Goal: Information Seeking & Learning: Learn about a topic

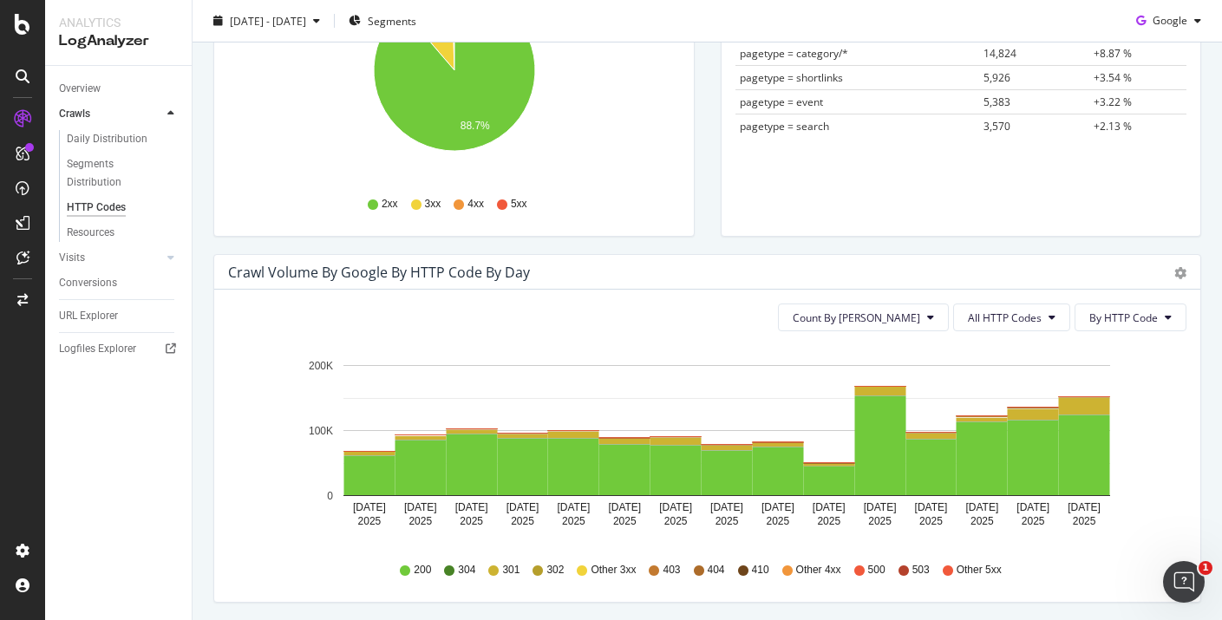
scroll to position [486, 0]
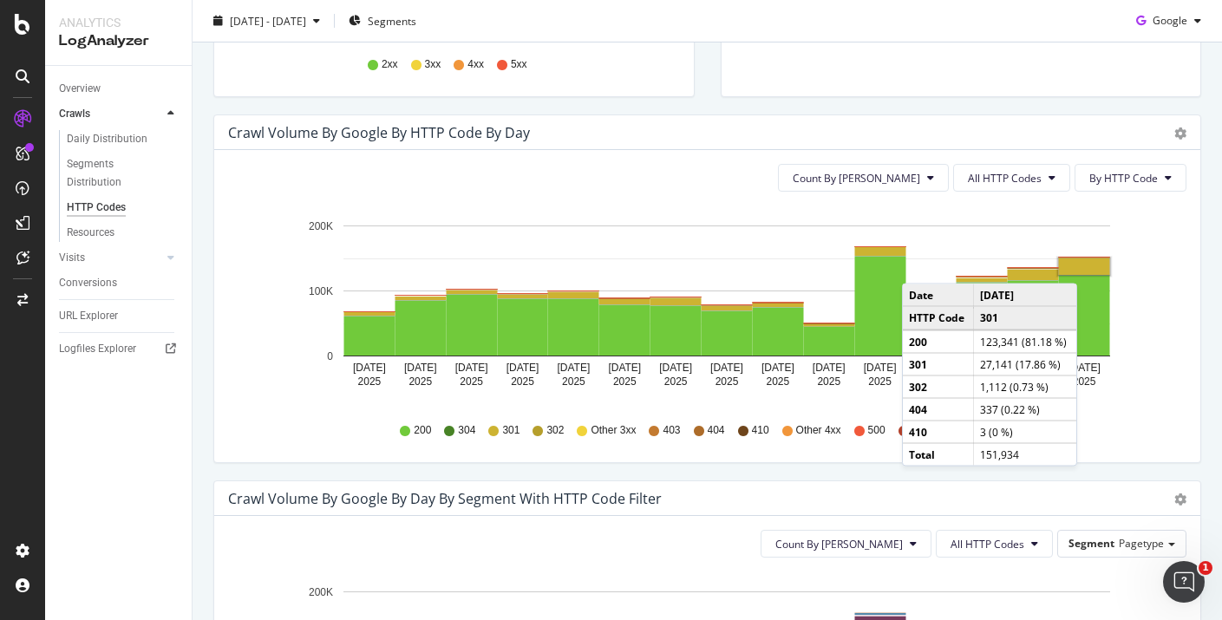
click at [1095, 266] on rect "A chart." at bounding box center [1084, 266] width 51 height 16
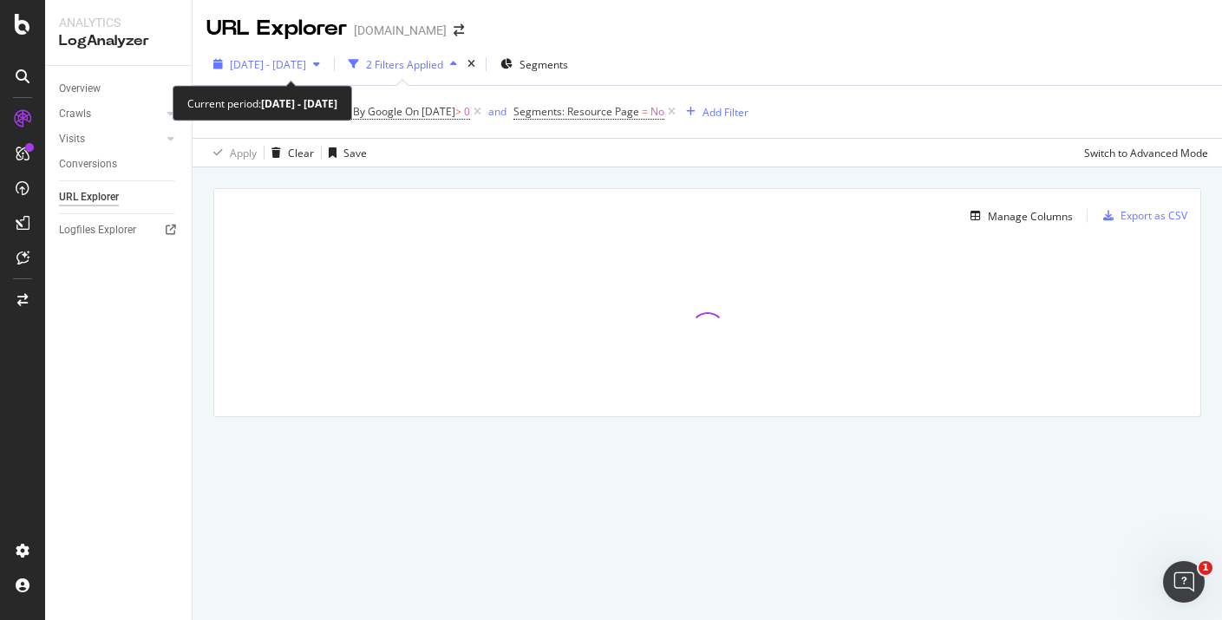
click at [304, 50] on button "2025 Sep. 13th - Sep. 27th" at bounding box center [266, 64] width 121 height 28
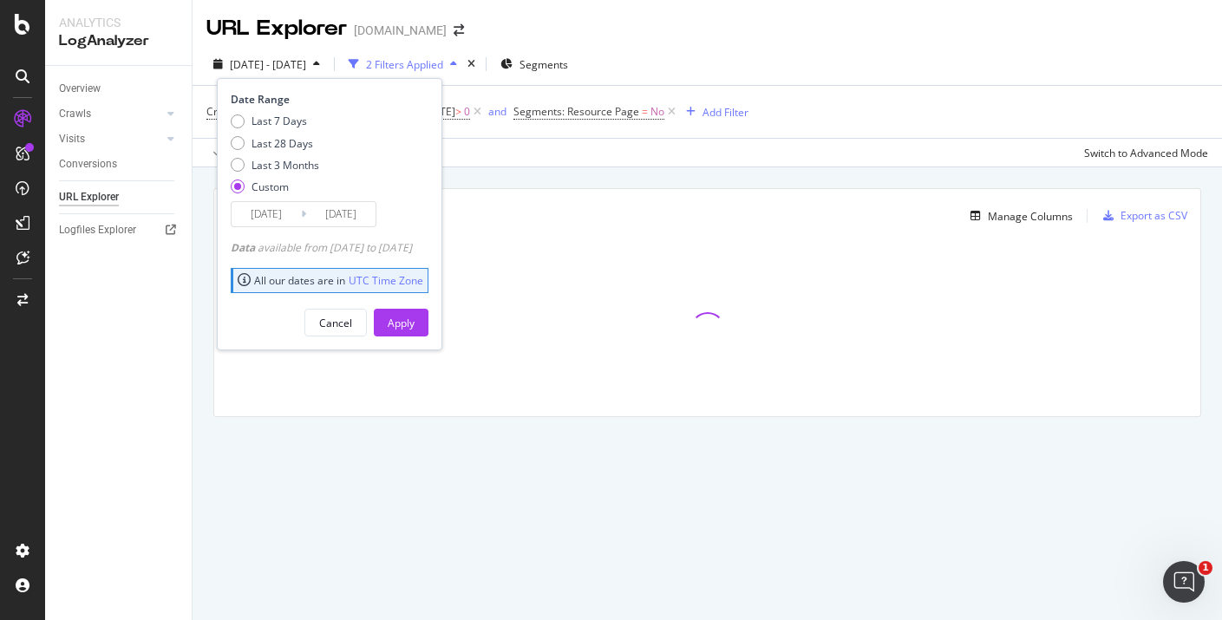
click at [304, 208] on icon at bounding box center [303, 214] width 5 height 16
click at [329, 213] on input "2025/09/27" at bounding box center [340, 214] width 69 height 24
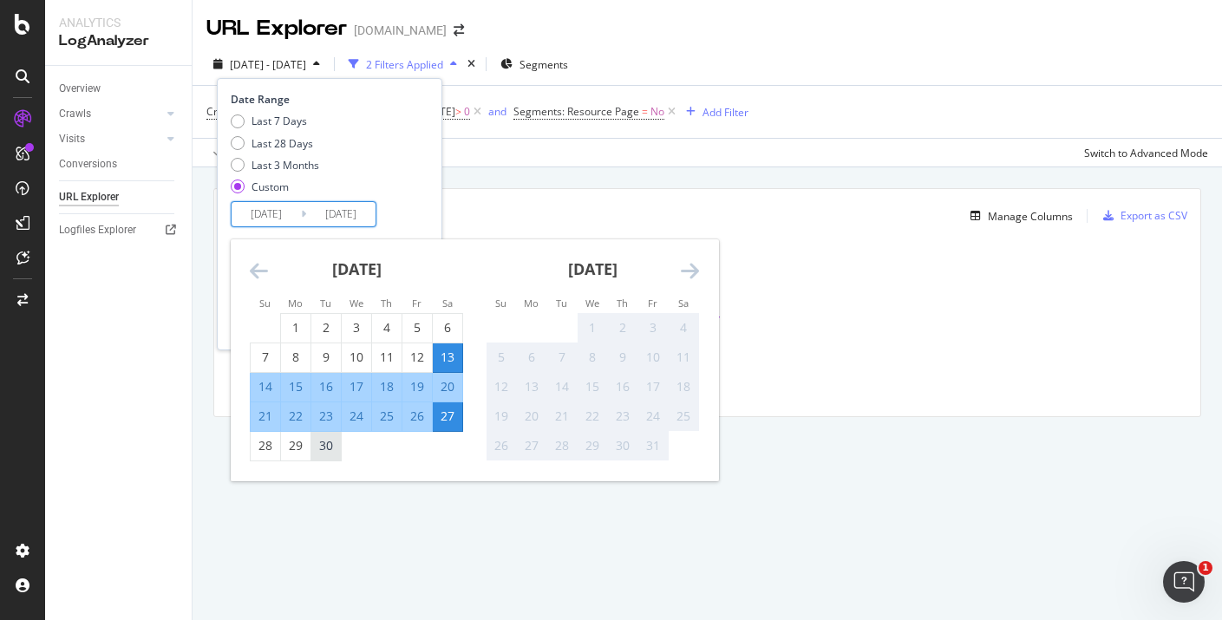
click at [331, 457] on div "30" at bounding box center [325, 446] width 29 height 29
type input "2025/09/30"
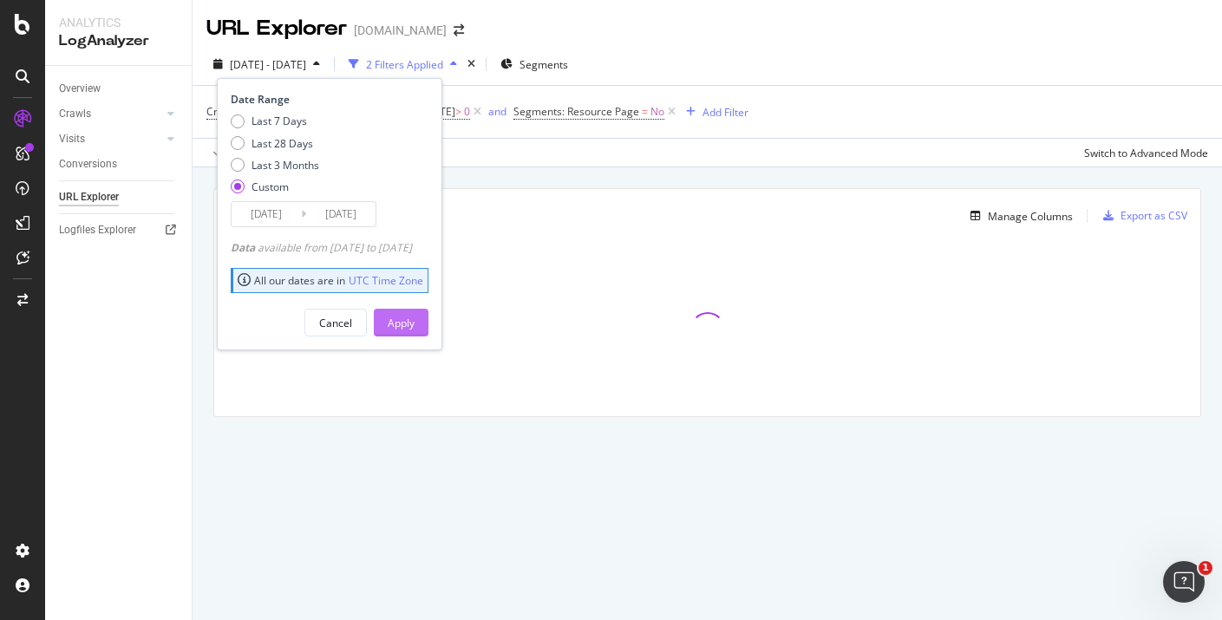
click at [415, 322] on div "Apply" at bounding box center [401, 323] width 27 height 15
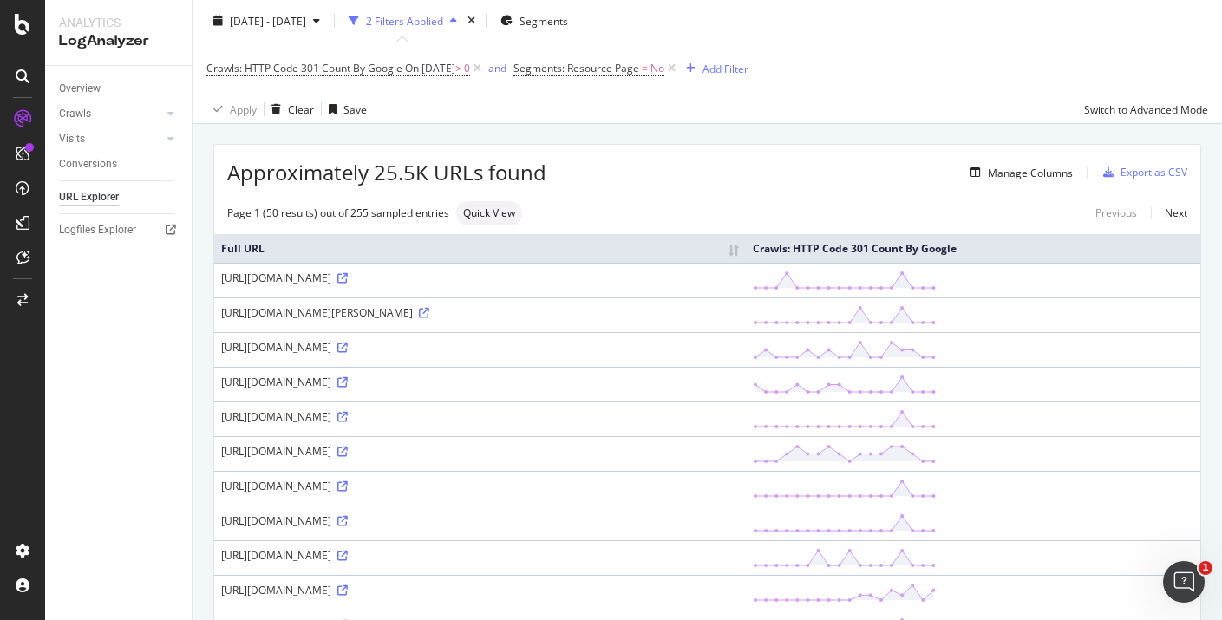
scroll to position [43, 0]
click at [417, 69] on span "On 2025-09-27" at bounding box center [430, 68] width 50 height 15
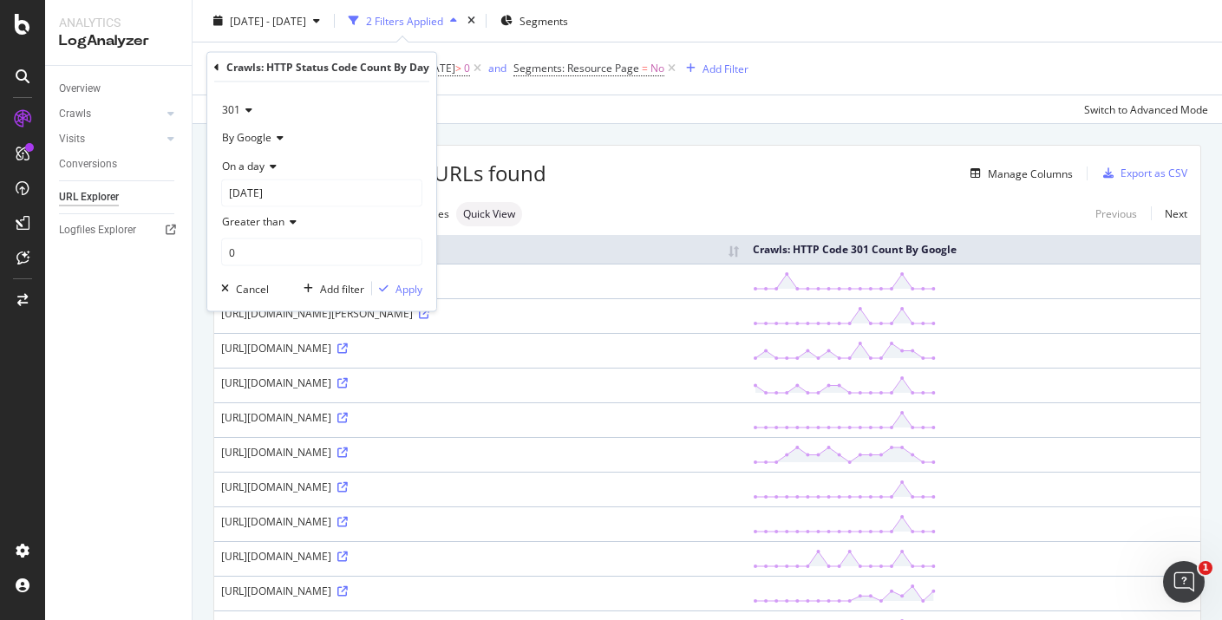
click at [501, 102] on div "Apply Clear Save Switch to Advanced Mode" at bounding box center [708, 109] width 1030 height 29
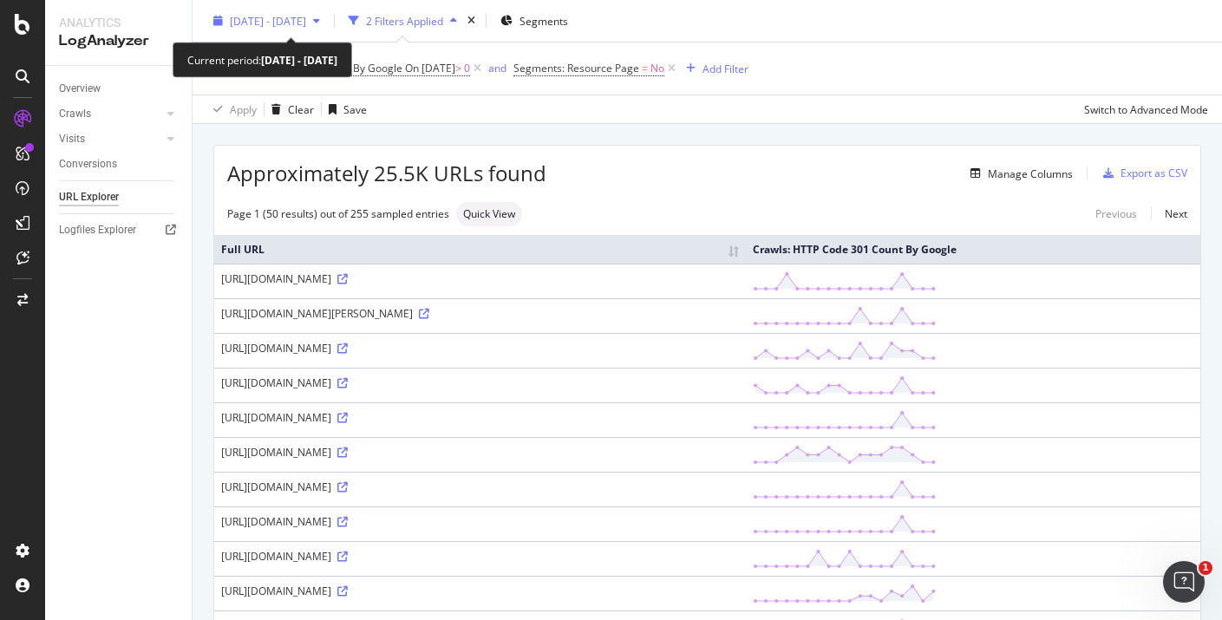
click at [327, 29] on div "2025 Sep. 13th - Sep. 30th" at bounding box center [266, 21] width 121 height 26
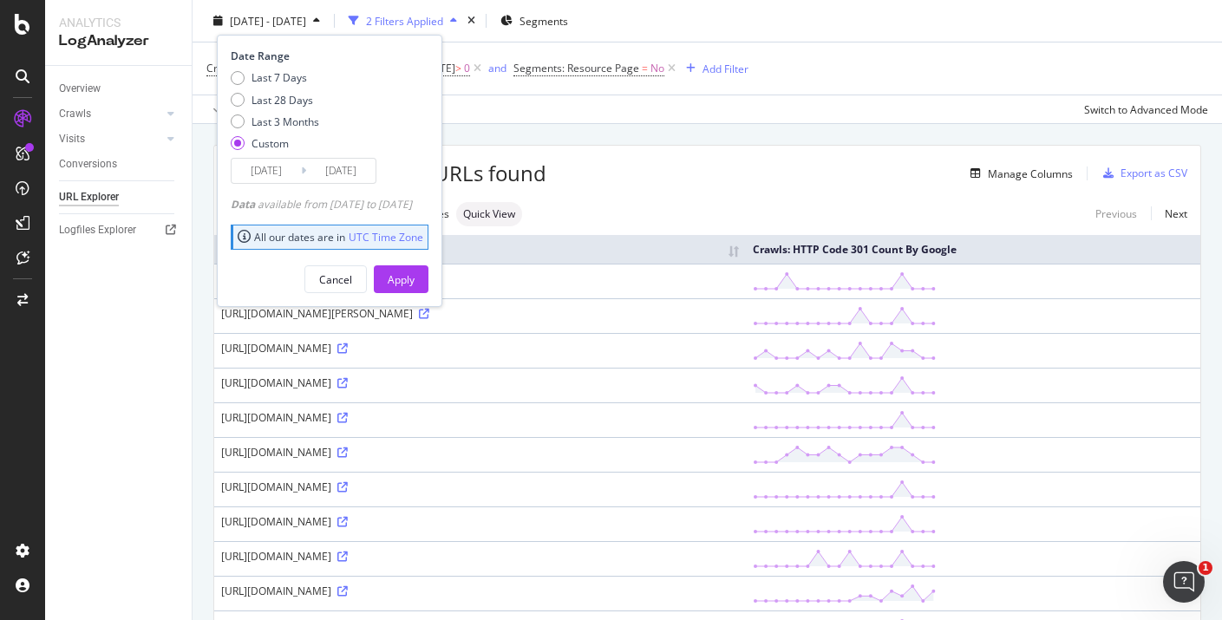
click at [338, 167] on input "2025/09/30" at bounding box center [340, 171] width 69 height 24
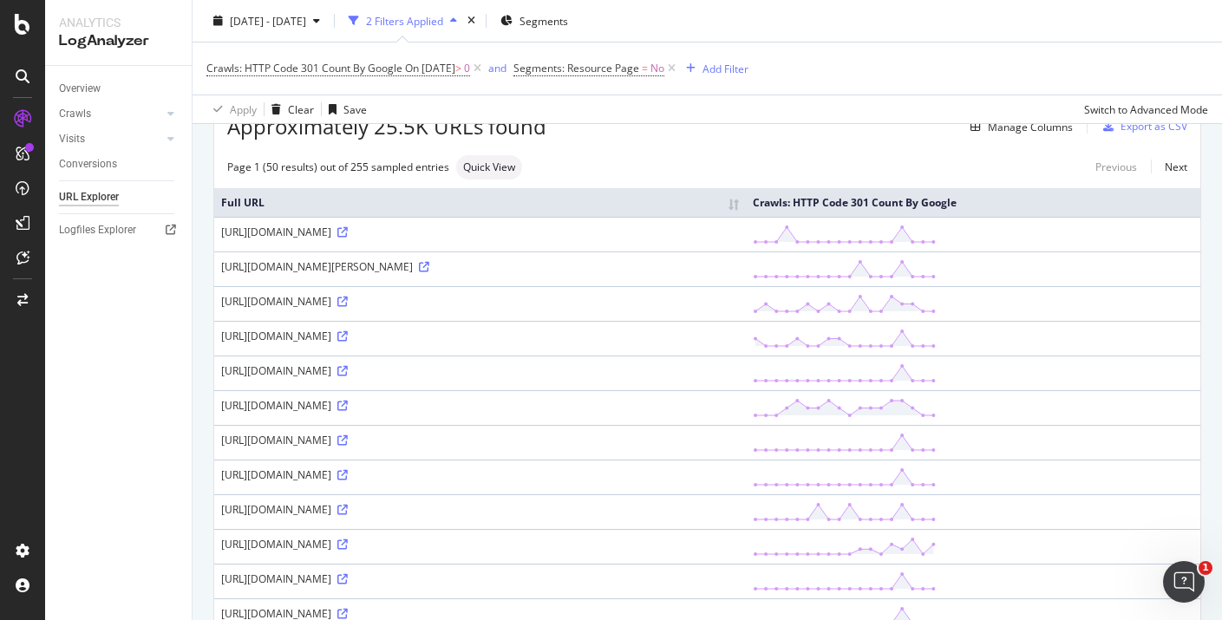
scroll to position [0, 0]
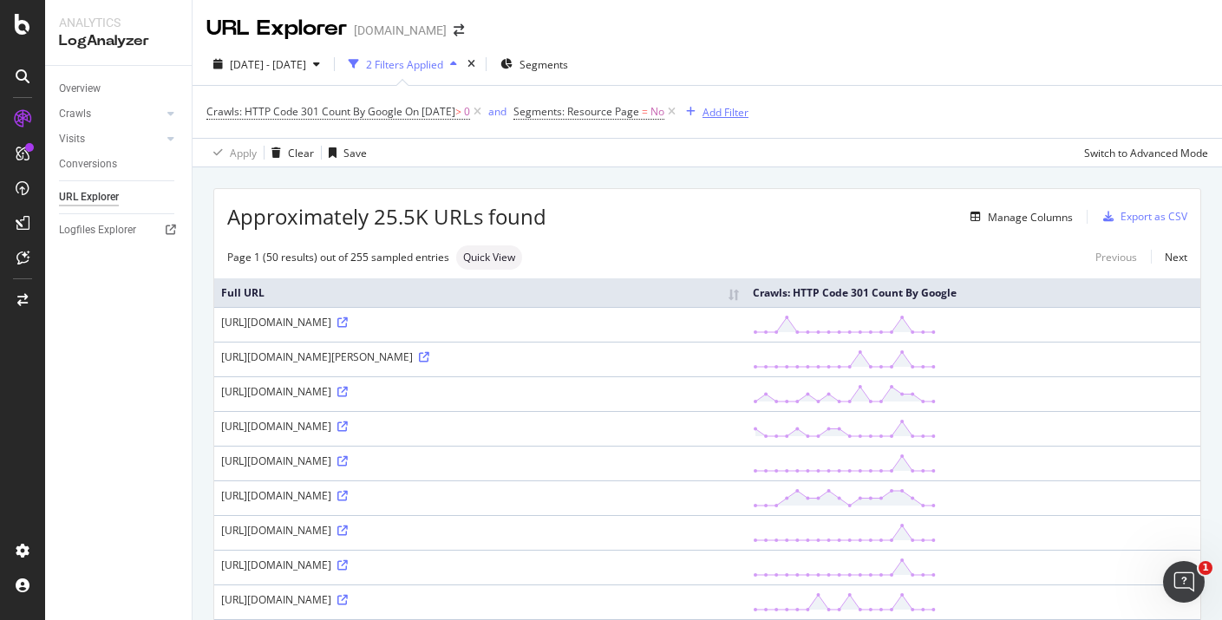
click at [742, 115] on div "Add Filter" at bounding box center [726, 112] width 46 height 15
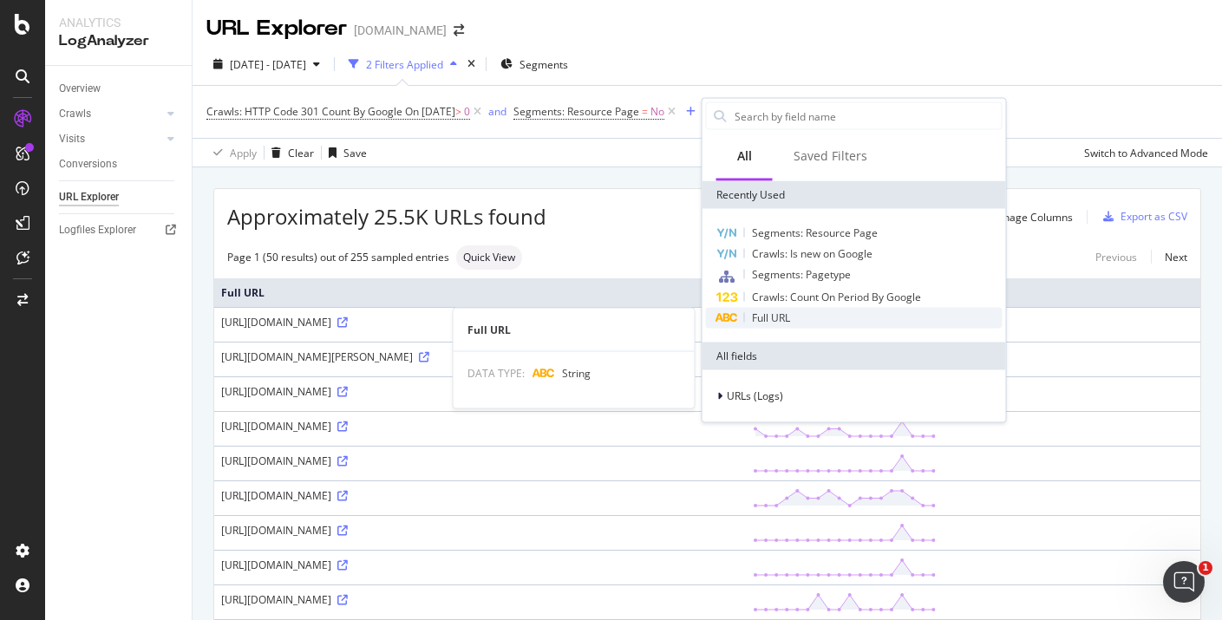
click at [773, 312] on span "Full URL" at bounding box center [771, 318] width 38 height 15
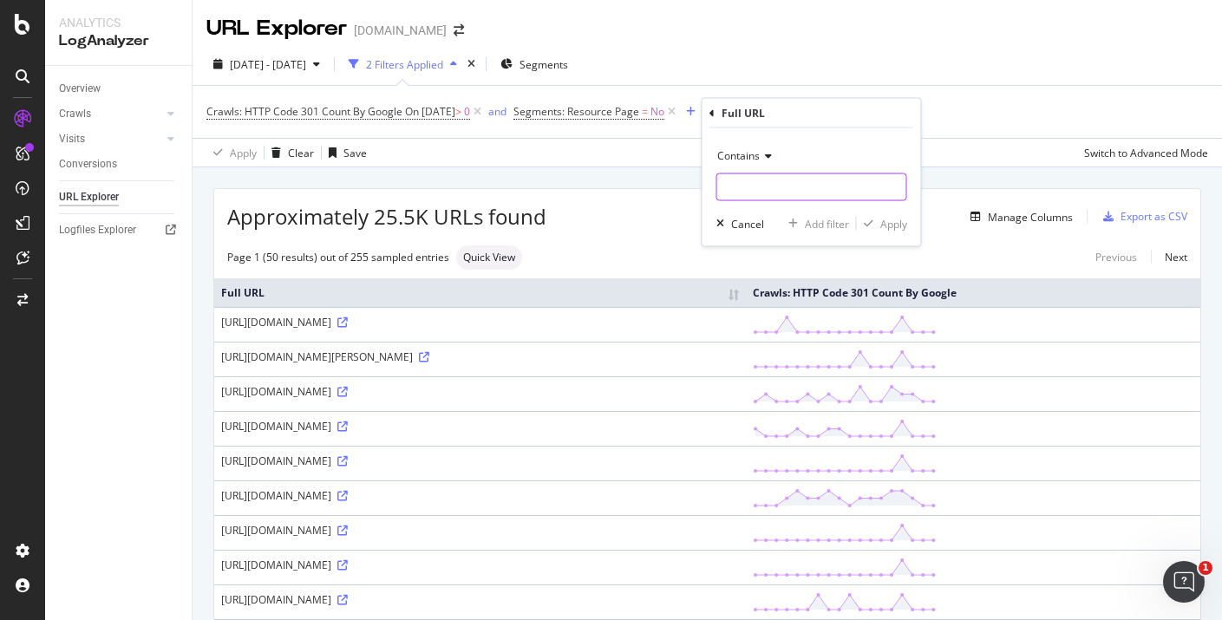
click at [756, 190] on input "text" at bounding box center [811, 187] width 189 height 28
type input "/amp/"
click at [866, 221] on icon "button" at bounding box center [869, 224] width 10 height 10
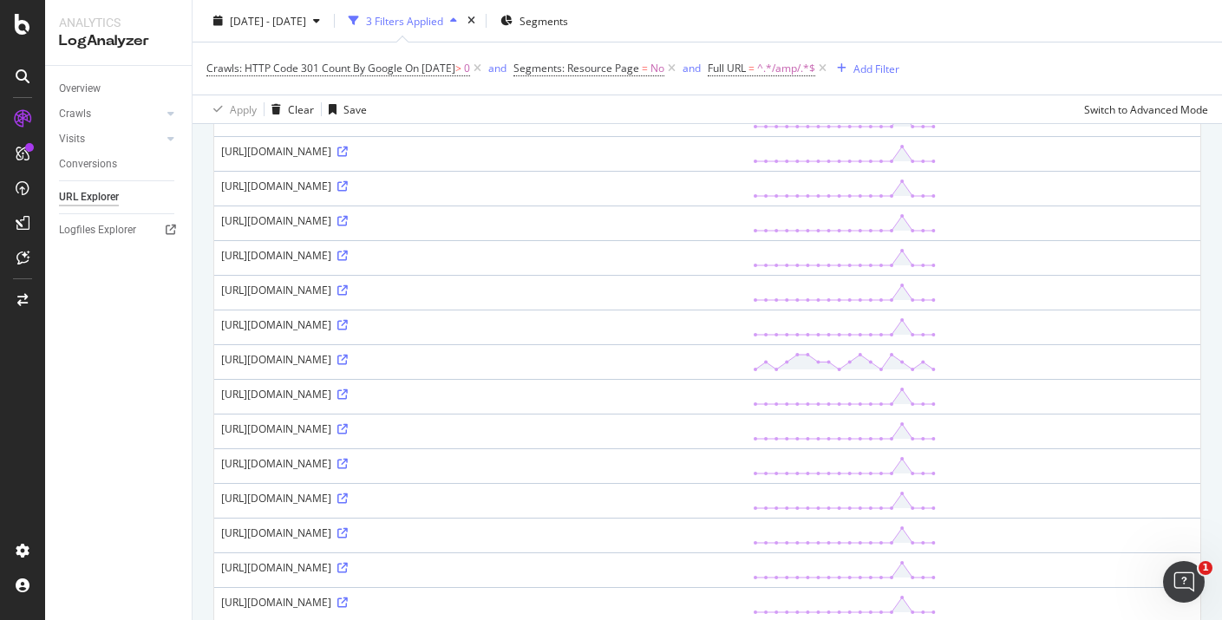
scroll to position [1503, 0]
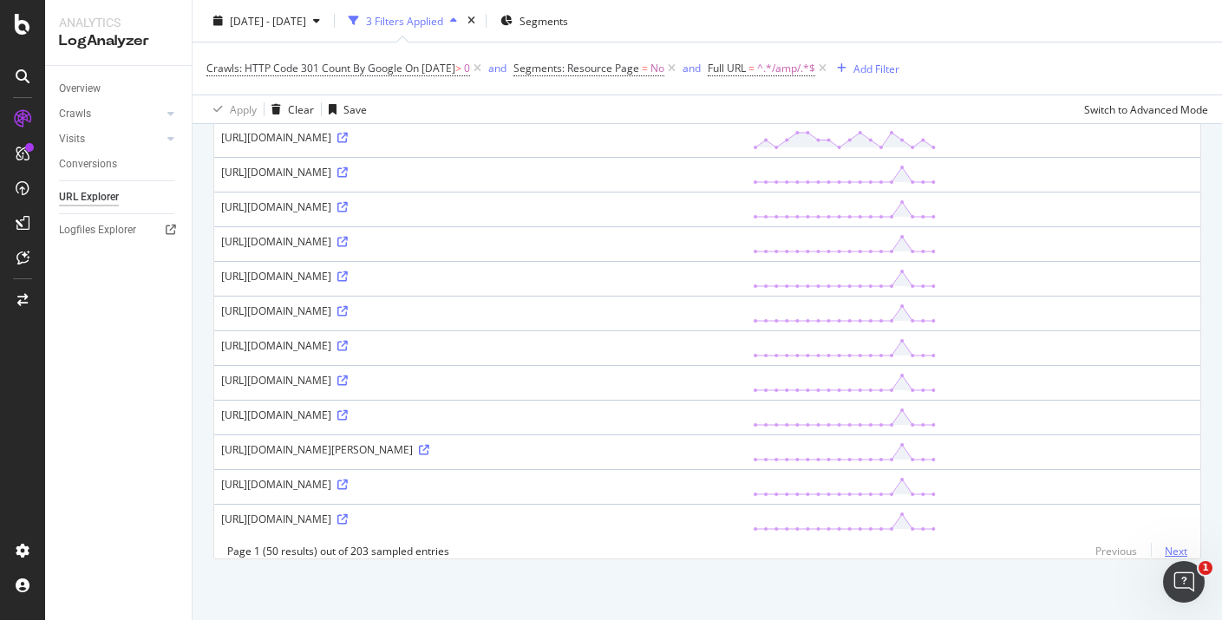
click at [1178, 548] on link "Next" at bounding box center [1169, 551] width 36 height 25
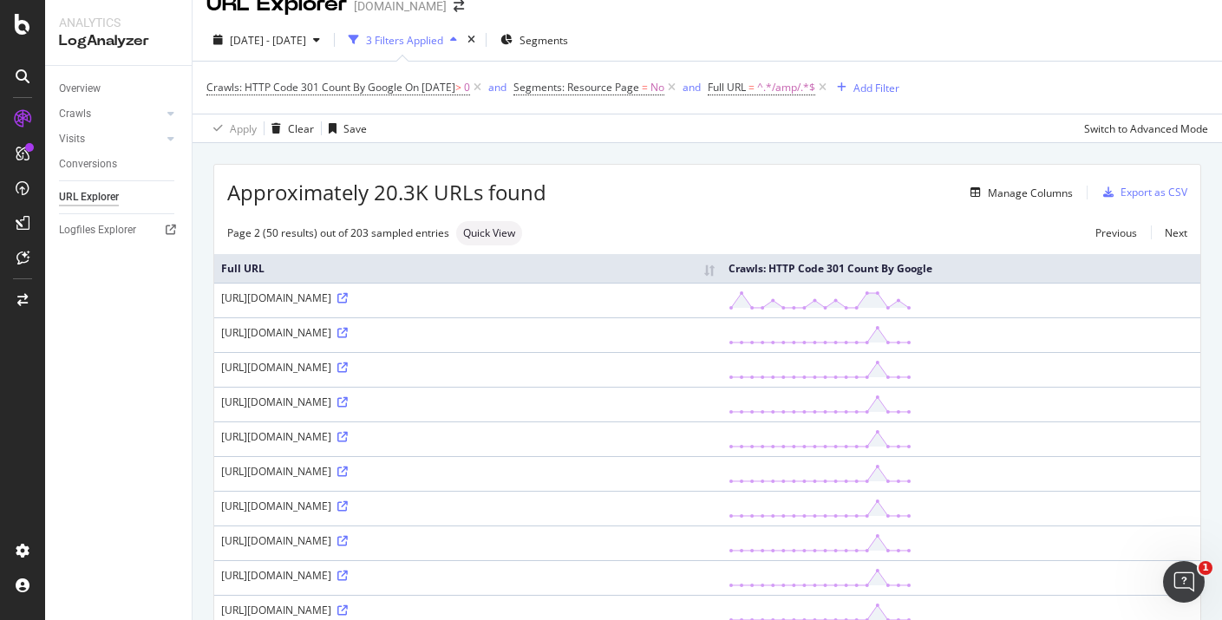
scroll to position [18, 0]
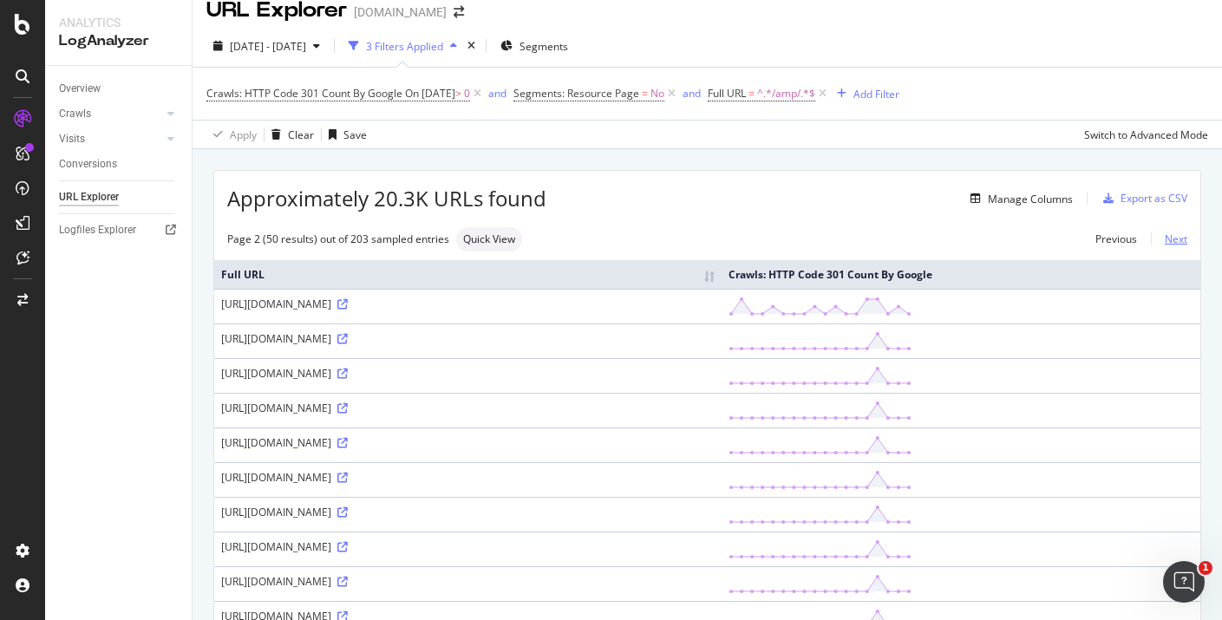
click at [1183, 240] on link "Next" at bounding box center [1169, 238] width 36 height 25
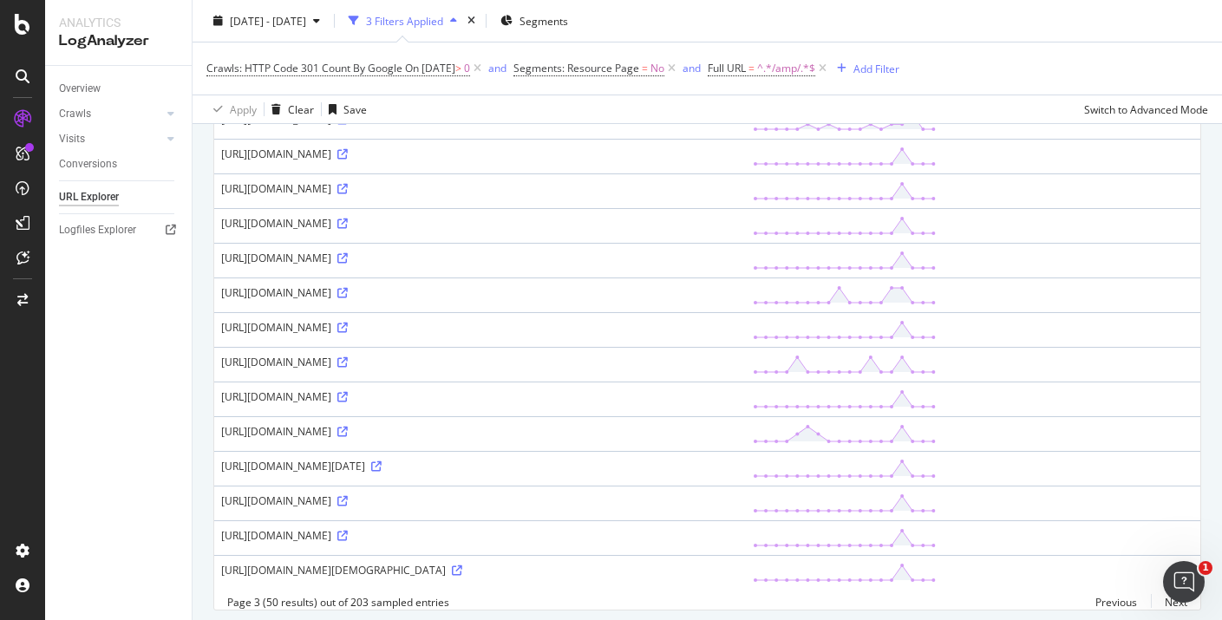
scroll to position [1503, 0]
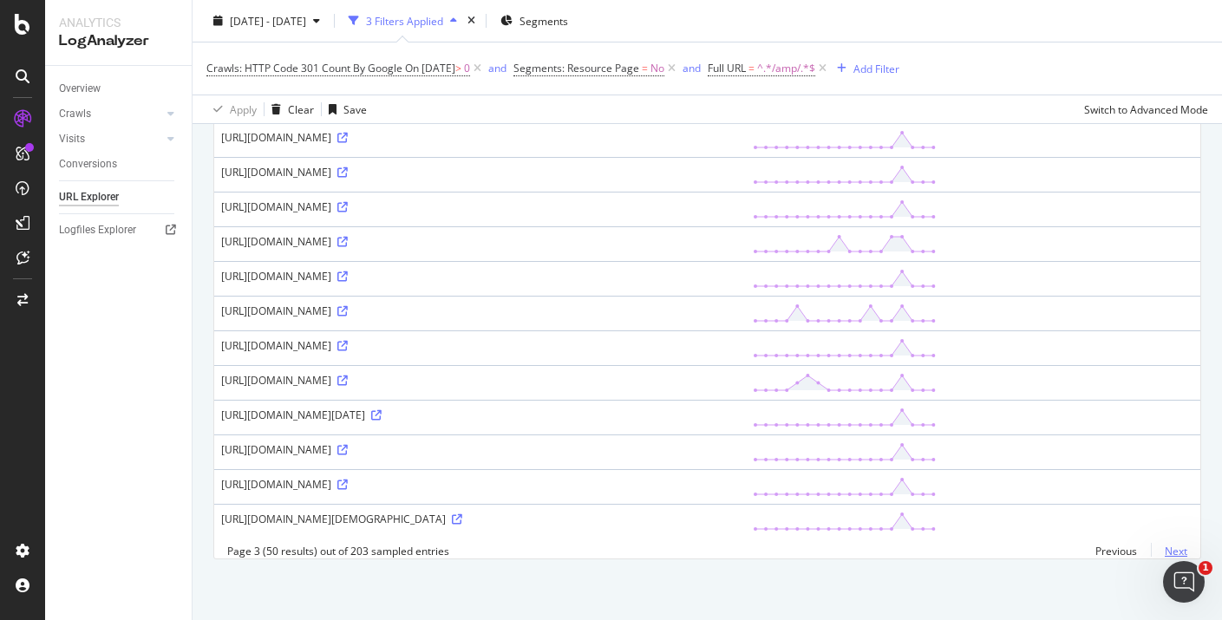
click at [1179, 544] on link "Next" at bounding box center [1169, 551] width 36 height 25
click at [1171, 550] on link "Next" at bounding box center [1169, 551] width 36 height 25
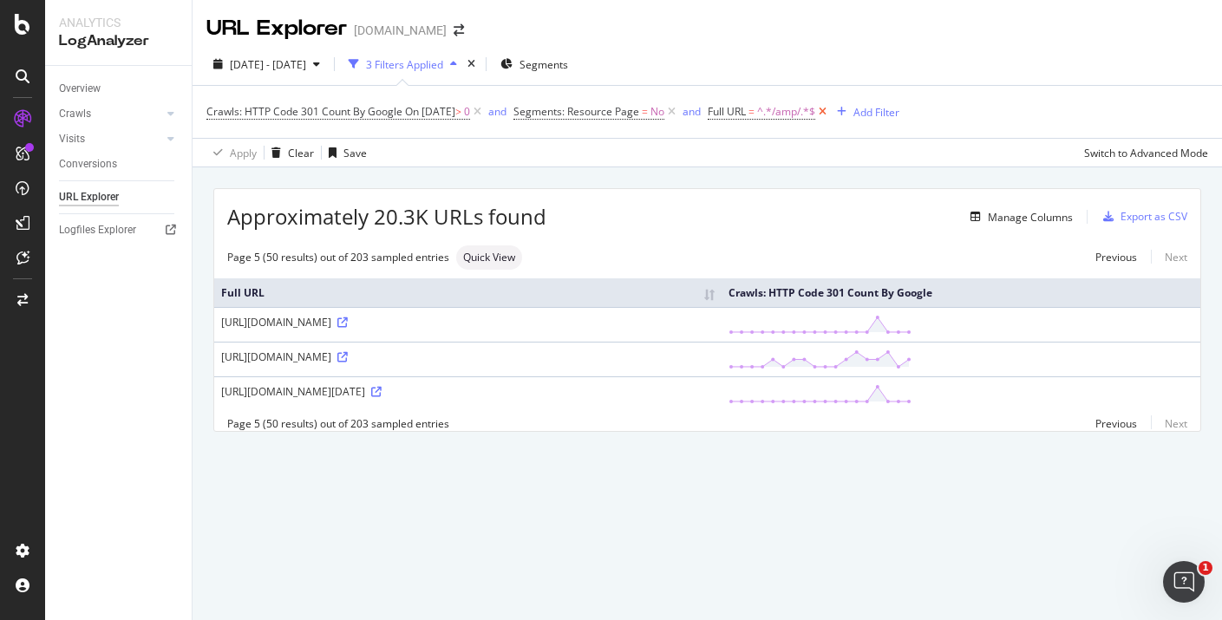
click at [830, 112] on icon at bounding box center [822, 111] width 15 height 17
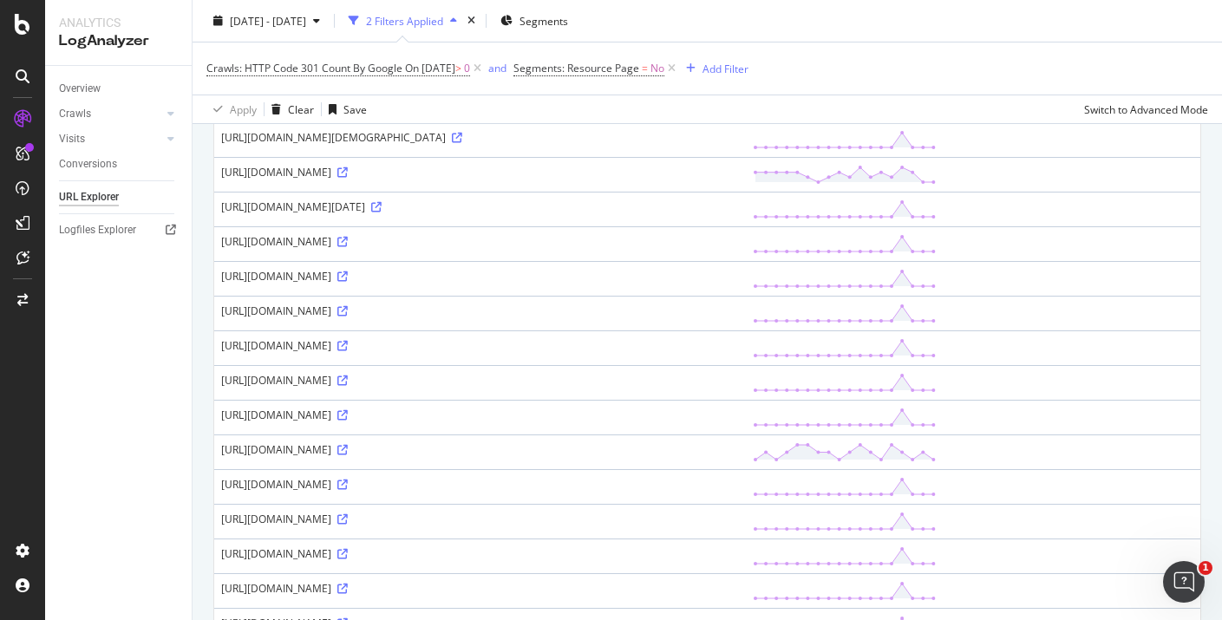
scroll to position [1503, 0]
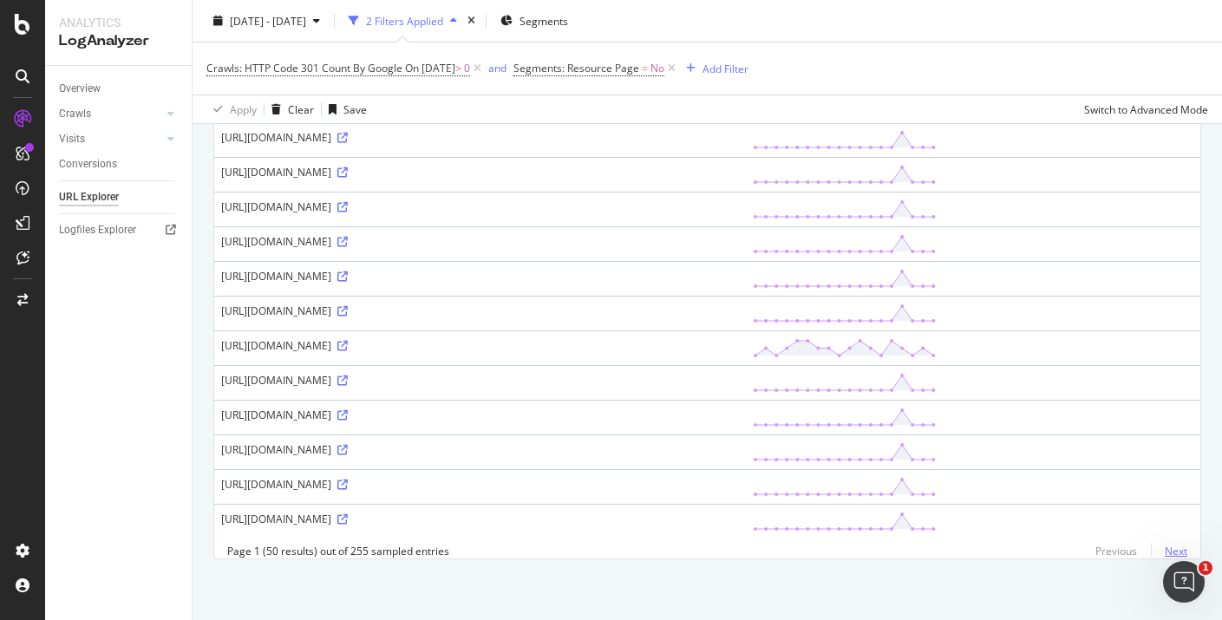
click at [1173, 549] on link "Next" at bounding box center [1169, 551] width 36 height 25
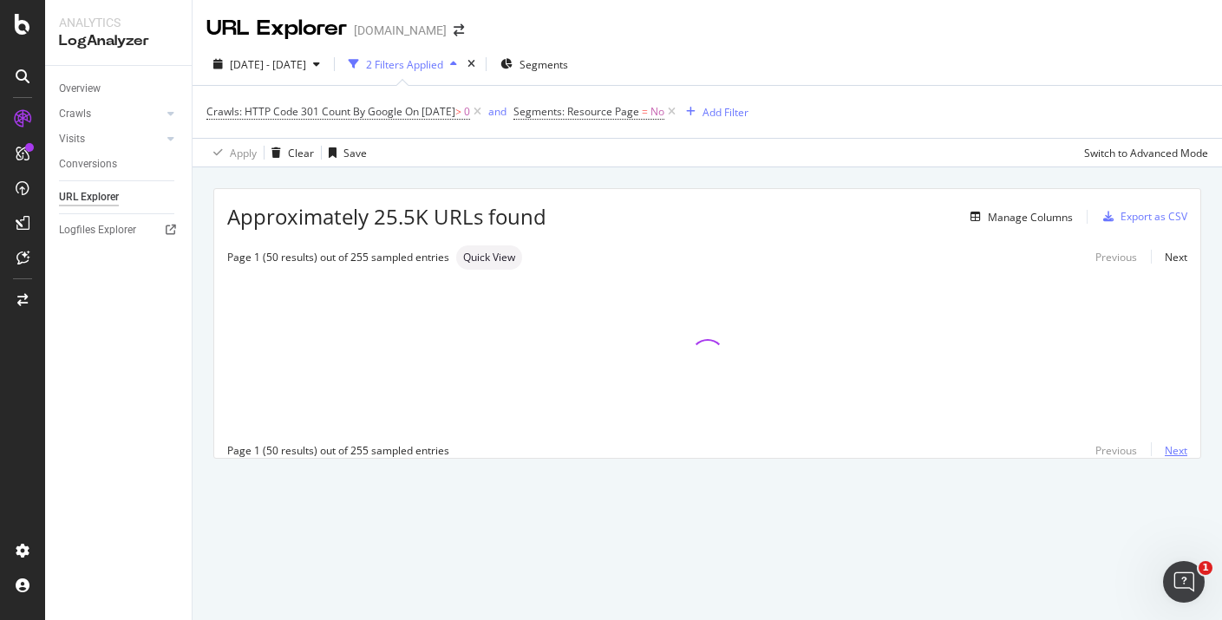
scroll to position [0, 0]
